Goal: Information Seeking & Learning: Get advice/opinions

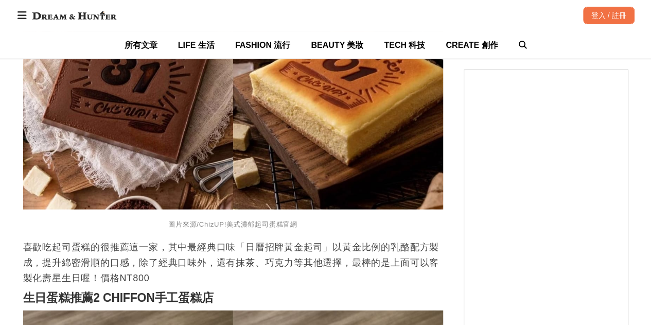
scroll to position [1030, 0]
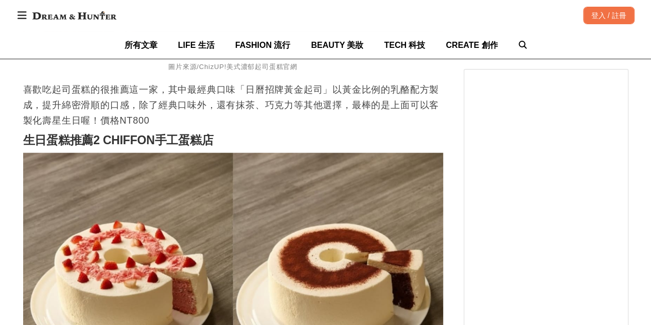
scroll to position [1184, 0]
drag, startPoint x: 105, startPoint y: 144, endPoint x: 159, endPoint y: 138, distance: 54.3
click at [159, 138] on strong "生日蛋糕推薦2 CHIFFON手工蛋糕店" at bounding box center [118, 139] width 190 height 13
click at [231, 144] on h2 "生日蛋糕推薦2 CHIFFON手工蛋糕店" at bounding box center [233, 140] width 420 height 14
drag, startPoint x: 105, startPoint y: 145, endPoint x: 186, endPoint y: 147, distance: 80.9
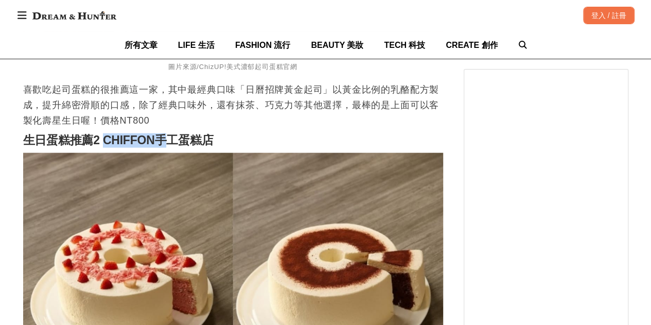
click at [175, 147] on strong "生日蛋糕推薦2 CHIFFON手工蛋糕店" at bounding box center [118, 139] width 190 height 13
click at [250, 144] on h2 "生日蛋糕推薦2 CHIFFON手工蛋糕店" at bounding box center [233, 140] width 420 height 14
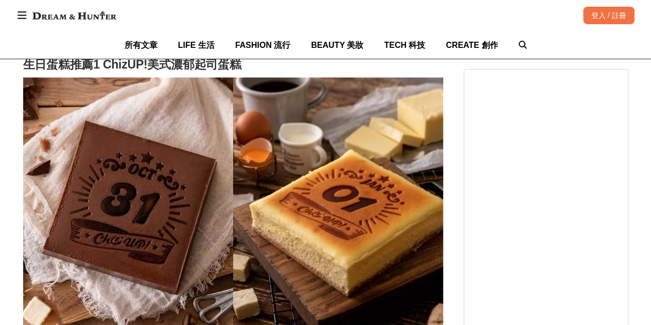
scroll to position [824, 0]
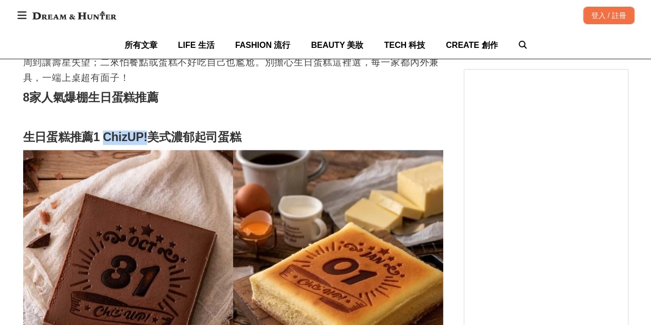
drag, startPoint x: 104, startPoint y: 140, endPoint x: 150, endPoint y: 139, distance: 46.3
click at [150, 139] on strong "生日蛋糕推薦1 ChizUP!美式濃郁起司蛋糕" at bounding box center [132, 136] width 218 height 13
copy strong "ChizUP!"
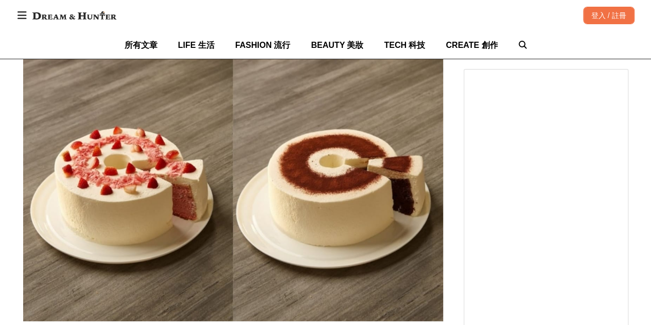
scroll to position [1184, 0]
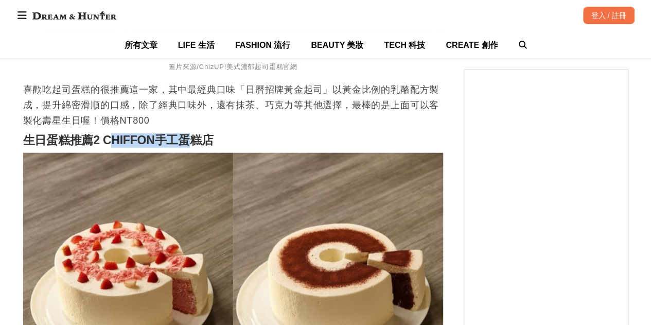
drag, startPoint x: 108, startPoint y: 141, endPoint x: 203, endPoint y: 148, distance: 96.0
click at [199, 147] on strong "生日蛋糕推薦2 CHIFFON手工蛋糕店" at bounding box center [118, 139] width 190 height 13
click at [219, 146] on h2 "生日蛋糕推薦2 CHIFFON手工蛋糕店" at bounding box center [233, 140] width 420 height 14
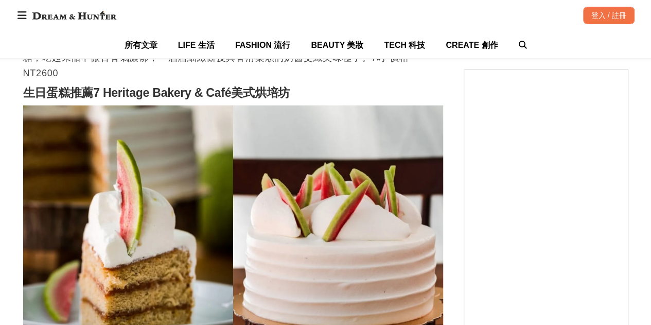
scroll to position [2934, 0]
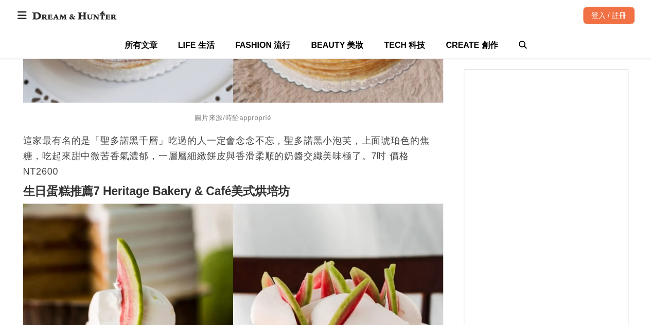
click at [360, 177] on p "這家最有名的是「聖多諾黑千層」吃過的人一定會念念不忘，聖多諾黑小泡芙，上面琥珀色的焦糖，吃起來甜中微苦香氣濃郁，一層層細緻餅皮與香滑柔順的奶醬交織美味極了。7…" at bounding box center [233, 156] width 420 height 46
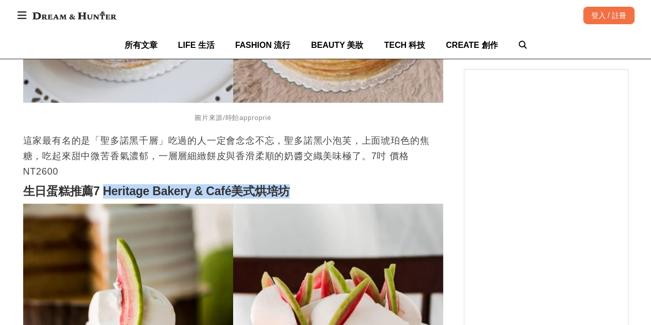
drag, startPoint x: 301, startPoint y: 195, endPoint x: 103, endPoint y: 194, distance: 197.2
click at [103, 194] on h2 "生日蛋糕推薦7 Heritage Bakery & Café美式烘培坊" at bounding box center [233, 191] width 420 height 14
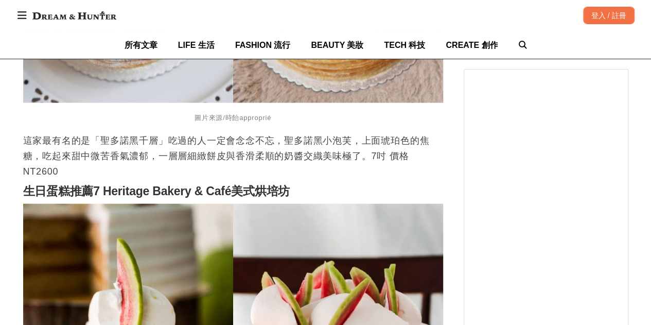
click at [349, 179] on p "這家最有名的是「聖多諾黑千層」吃過的人一定會念念不忘，聖多諾黑小泡芙，上面琥珀色的焦糖，吃起來甜中微苦香氣濃郁，一層層細緻餅皮與香滑柔順的奶醬交織美味極了。7…" at bounding box center [233, 156] width 420 height 46
